Goal: Task Accomplishment & Management: Complete application form

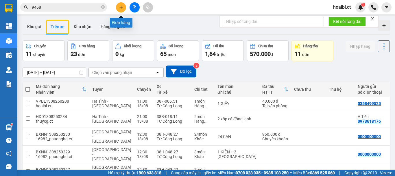
click at [120, 10] on button at bounding box center [121, 7] width 10 height 10
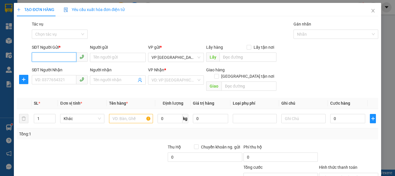
click at [46, 56] on input "SĐT Người Gửi *" at bounding box center [54, 56] width 45 height 9
click at [69, 133] on div "Transit Pickup Surcharge Ids Transit Deliver Surcharge Ids Transit Deliver Surc…" at bounding box center [198, 115] width 362 height 188
click at [66, 55] on input "SĐT Người Gửi *" at bounding box center [54, 56] width 45 height 9
type input "0"
click at [60, 82] on input "SĐT Người Nhận" at bounding box center [54, 79] width 45 height 9
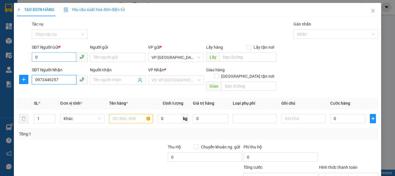
type input "0972446257"
click at [54, 61] on input "0" at bounding box center [54, 56] width 45 height 9
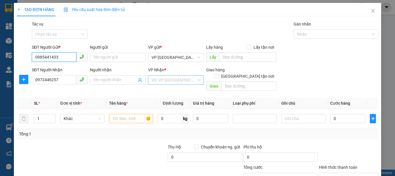
type input "0985441433"
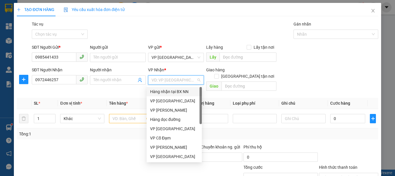
click at [163, 81] on input "search" at bounding box center [174, 80] width 45 height 9
click at [171, 108] on div "VP [PERSON_NAME]" at bounding box center [174, 110] width 48 height 6
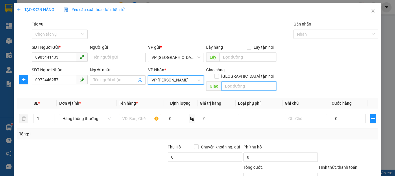
click at [251, 81] on input "text" at bounding box center [249, 85] width 55 height 9
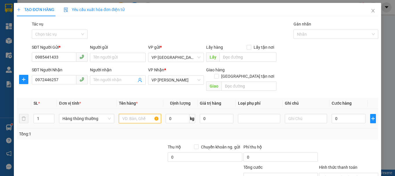
click at [127, 114] on input "text" at bounding box center [140, 118] width 42 height 9
type input "2K TRANH"
click at [136, 134] on div "Transit Pickup Surcharge Ids Transit Deliver Surcharge Ids Transit Deliver Surc…" at bounding box center [198, 115] width 362 height 188
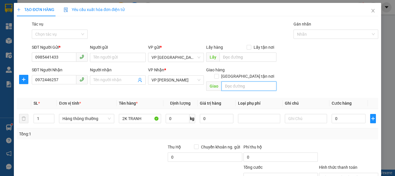
click at [235, 81] on input "text" at bounding box center [249, 85] width 55 height 9
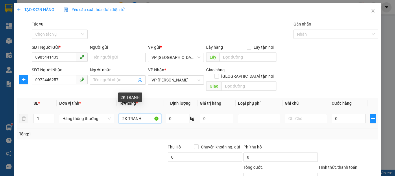
click at [143, 114] on input "2K TRANH" at bounding box center [140, 118] width 42 height 9
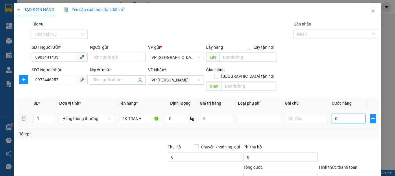
click at [341, 114] on input "0" at bounding box center [349, 118] width 34 height 9
type input "2"
type input "20"
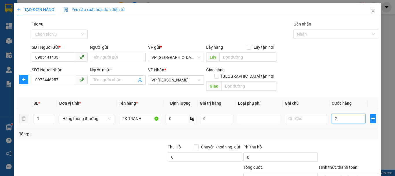
type input "20"
type input "200"
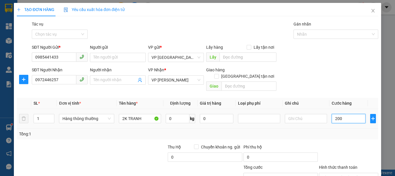
type input "2.000"
type input "20.000"
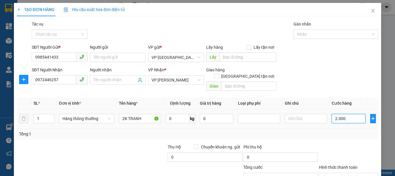
type input "20.000"
type input "200.000"
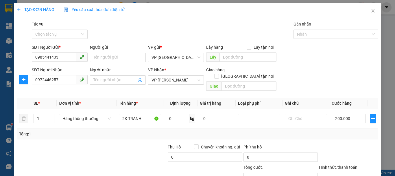
click at [145, 144] on div at bounding box center [130, 154] width 76 height 20
click at [46, 114] on input "1" at bounding box center [44, 118] width 20 height 9
type input "2"
click at [124, 144] on div at bounding box center [130, 154] width 76 height 20
click at [233, 81] on input "text" at bounding box center [249, 85] width 55 height 9
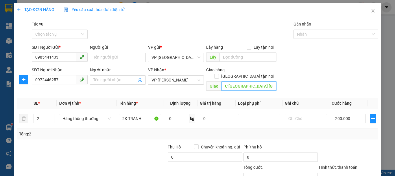
scroll to position [0, 19]
type input "CHỢ TRÚC [GEOGRAPHIC_DATA] [GEOGRAPHIC_DATA]"
click at [97, 85] on div "Người nhận Tên người nhận" at bounding box center [118, 77] width 56 height 20
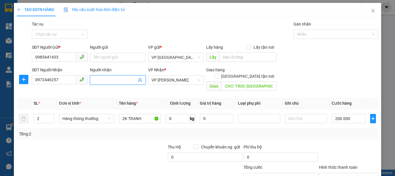
click at [98, 82] on input "Người nhận" at bounding box center [114, 80] width 43 height 6
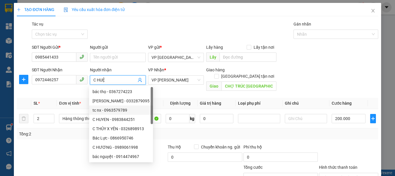
type input "C HUỆ"
click at [80, 144] on div at bounding box center [54, 154] width 76 height 20
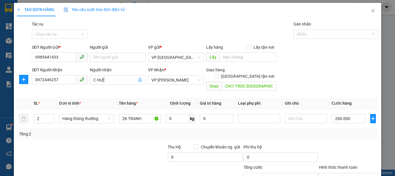
click at [114, 130] on div "Tổng: 2" at bounding box center [198, 133] width 362 height 11
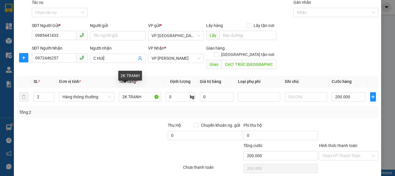
scroll to position [38, 0]
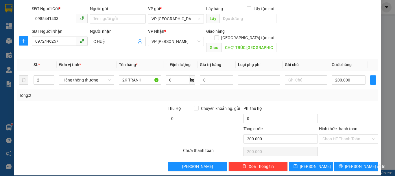
click at [319, 95] on div "Transit Pickup Surcharge Ids Transit Deliver Surcharge Ids Transit Deliver Surc…" at bounding box center [198, 76] width 362 height 188
click at [326, 134] on input "Hình thức thanh toán" at bounding box center [347, 138] width 48 height 9
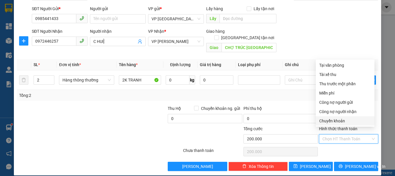
click at [336, 119] on div "Chuyển khoản" at bounding box center [345, 120] width 52 height 6
type input "0"
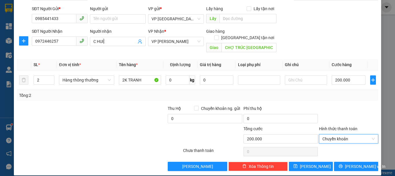
click at [134, 105] on div at bounding box center [130, 115] width 76 height 20
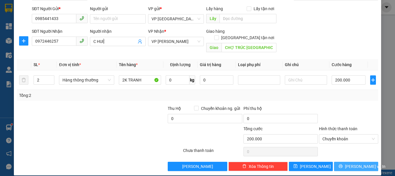
drag, startPoint x: 352, startPoint y: 159, endPoint x: 347, endPoint y: 155, distance: 6.1
click at [352, 163] on span "[PERSON_NAME] và In" at bounding box center [365, 166] width 41 height 6
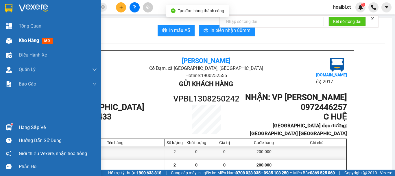
click at [16, 40] on div "Kho hàng mới" at bounding box center [50, 40] width 101 height 14
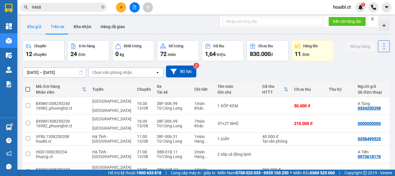
click at [39, 25] on button "Kho gửi" at bounding box center [34, 27] width 23 height 14
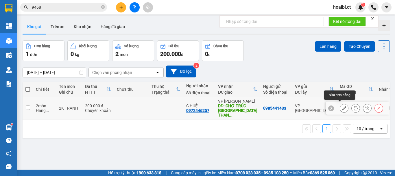
click at [342, 106] on icon at bounding box center [344, 108] width 4 height 4
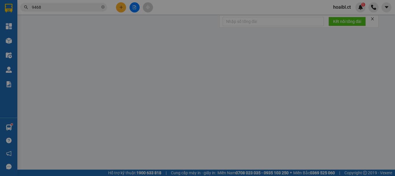
type input "0985441433"
type input "0972446257"
type input "C HUỆ"
type input "CHỢ TRÚC [GEOGRAPHIC_DATA] [GEOGRAPHIC_DATA]"
type input "200.000"
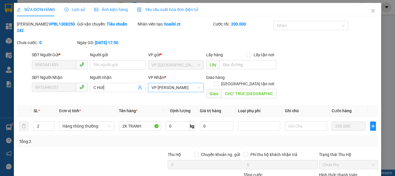
click at [171, 83] on span "VP [PERSON_NAME]" at bounding box center [176, 87] width 49 height 9
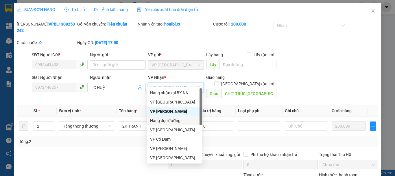
click at [169, 122] on div "Hàng dọc đường" at bounding box center [174, 120] width 48 height 6
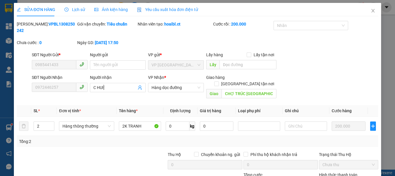
click at [105, 151] on div at bounding box center [130, 161] width 76 height 20
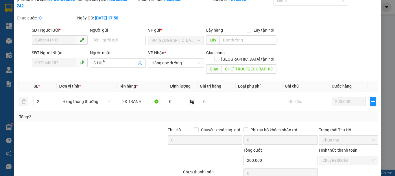
scroll to position [40, 0]
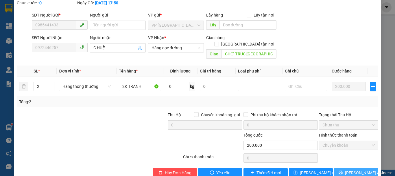
click at [350, 169] on span "[PERSON_NAME] và In" at bounding box center [365, 172] width 41 height 6
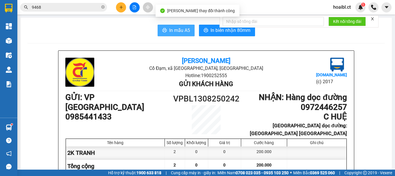
click at [162, 30] on icon "printer" at bounding box center [164, 30] width 5 height 5
click at [172, 28] on span "In mẫu A5" at bounding box center [179, 30] width 21 height 7
